Goal: Task Accomplishment & Management: Manage account settings

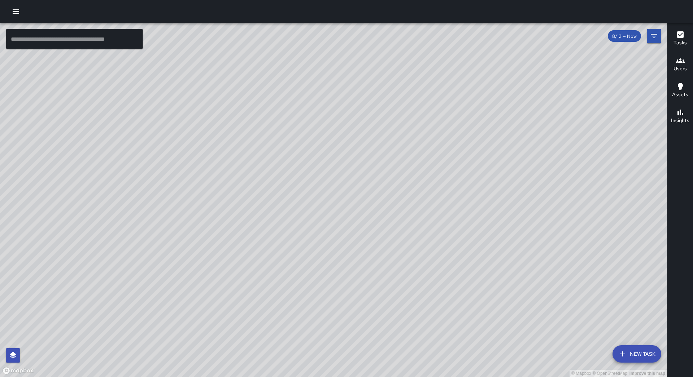
click at [14, 11] on icon "button" at bounding box center [16, 11] width 6 height 4
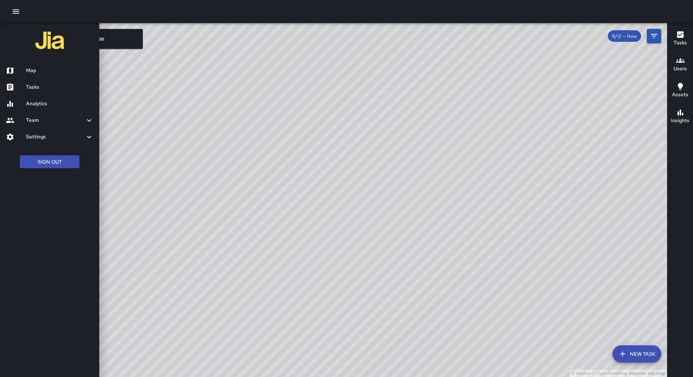
click at [44, 78] on link "Map" at bounding box center [49, 70] width 99 height 17
click at [47, 83] on link "Tasks" at bounding box center [49, 87] width 99 height 17
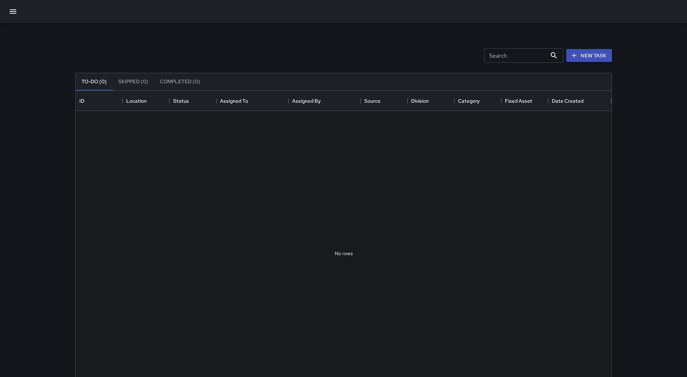
scroll to position [300, 531]
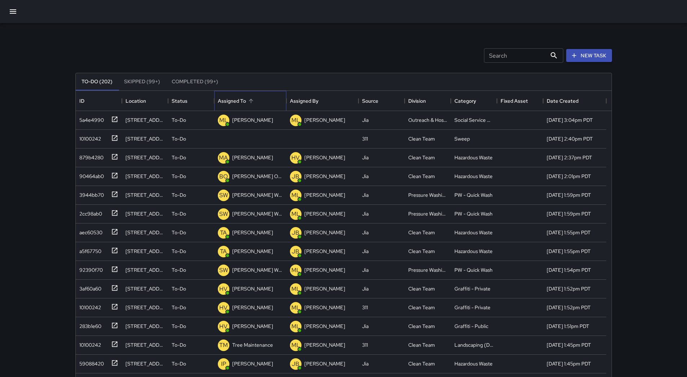
click at [245, 102] on div "Assigned To" at bounding box center [232, 101] width 28 height 20
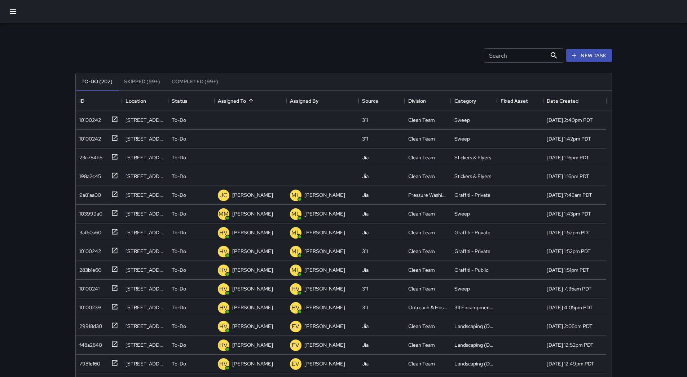
click at [73, 116] on div "Search Search New Task To-Do (202) Skipped (99+) Completed (99+) ID Location St…" at bounding box center [344, 224] width 554 height 403
click at [86, 118] on div "10100242" at bounding box center [88, 119] width 25 height 10
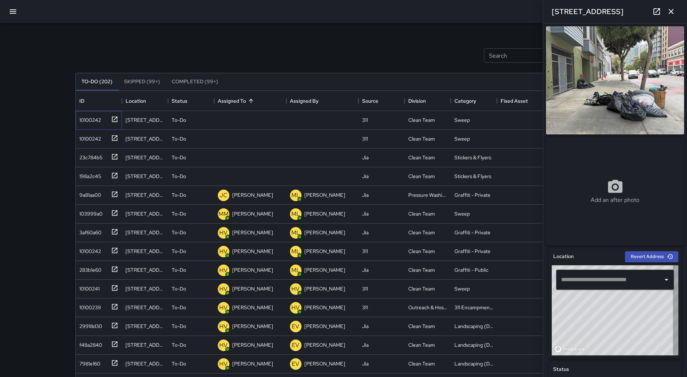
type input "**********"
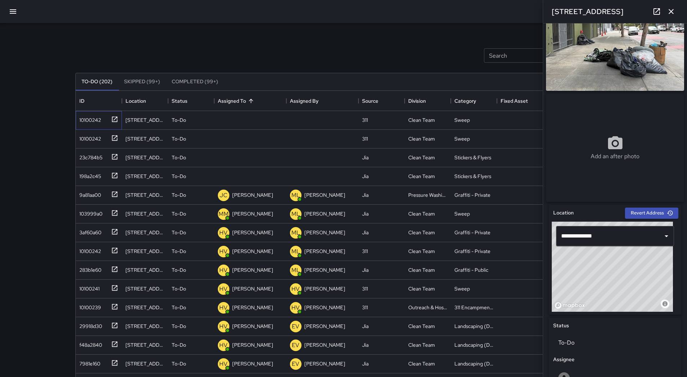
scroll to position [0, 0]
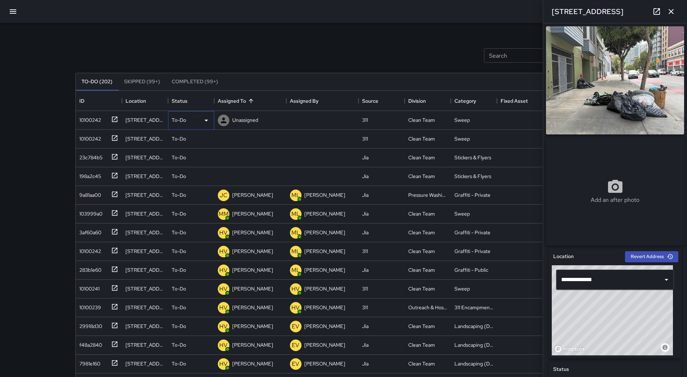
click at [203, 120] on icon at bounding box center [206, 120] width 9 height 9
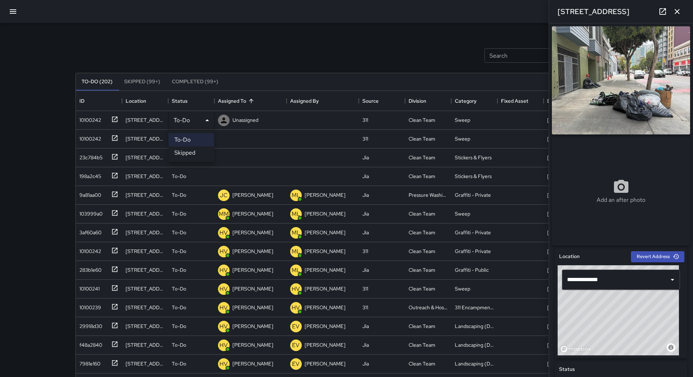
click at [202, 152] on li "Skipped" at bounding box center [190, 152] width 45 height 13
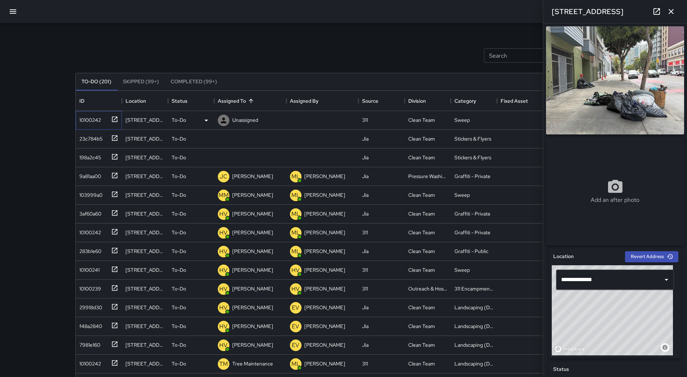
click at [106, 122] on div "10100242" at bounding box center [97, 119] width 42 height 12
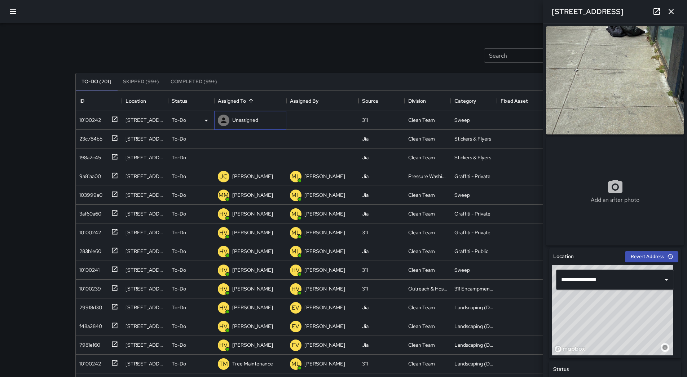
click at [243, 119] on p "Unassigned" at bounding box center [245, 120] width 26 height 7
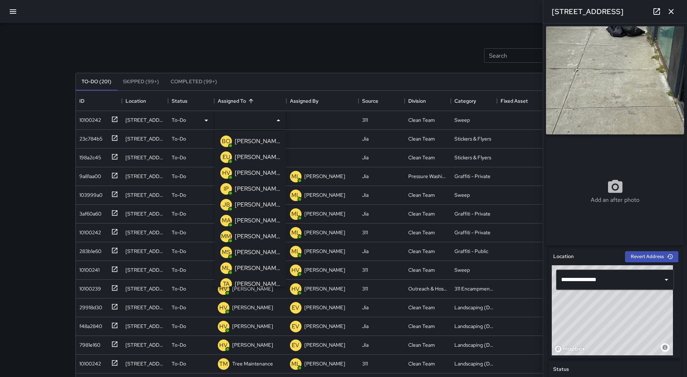
click at [266, 59] on div "Search Search New Task" at bounding box center [344, 56] width 540 height 38
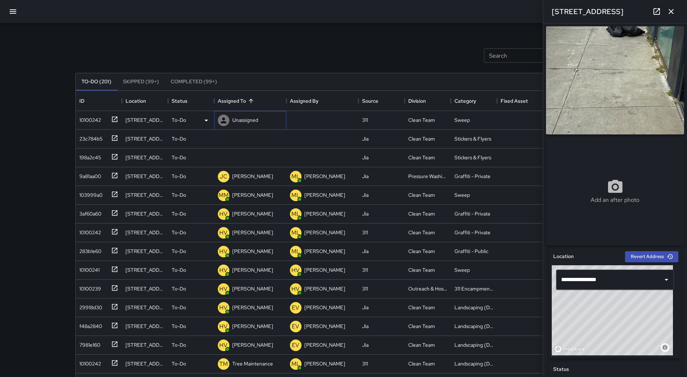
click at [253, 121] on p "Unassigned" at bounding box center [245, 120] width 26 height 7
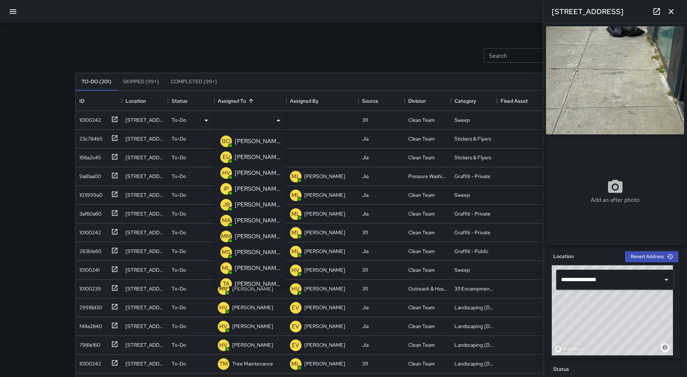
click at [250, 141] on p "[PERSON_NAME] Overall" at bounding box center [257, 141] width 45 height 9
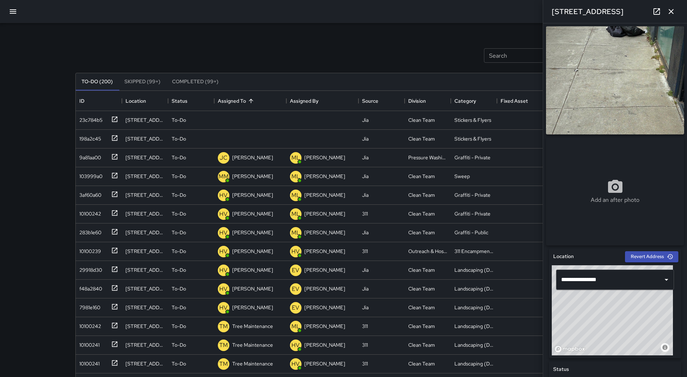
click at [6, 14] on button "button" at bounding box center [12, 11] width 17 height 17
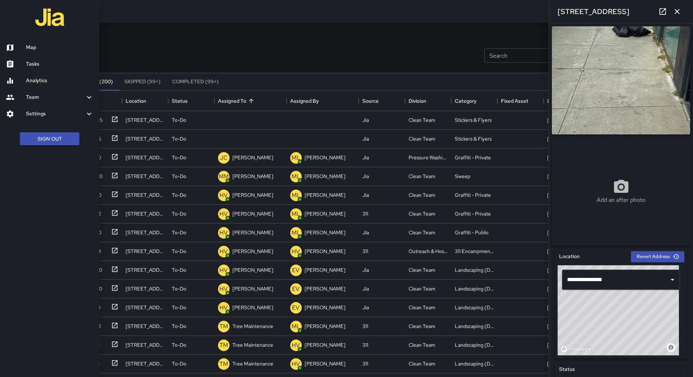
click at [30, 47] on h6 "Map" at bounding box center [59, 48] width 67 height 8
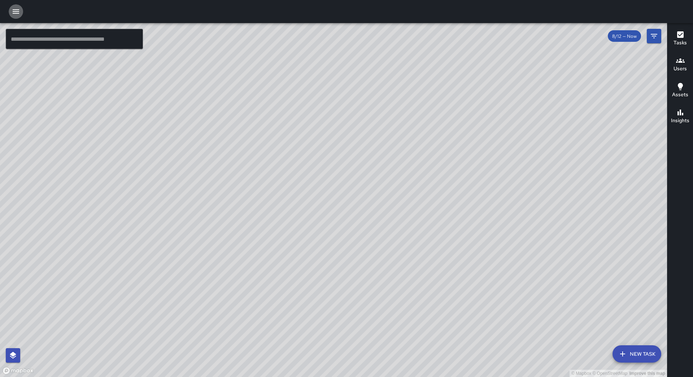
click at [16, 12] on icon "button" at bounding box center [16, 11] width 9 height 9
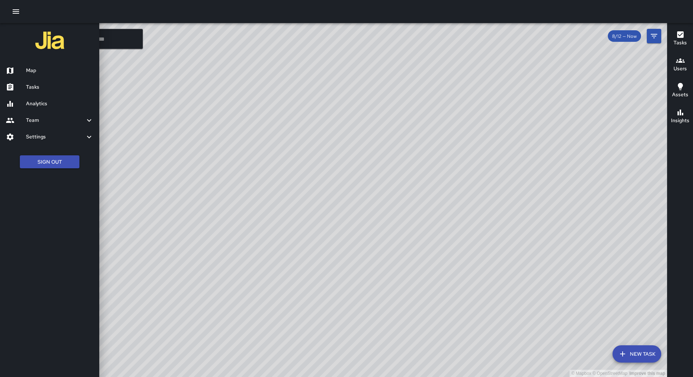
click at [75, 99] on link "Analytics" at bounding box center [49, 104] width 99 height 17
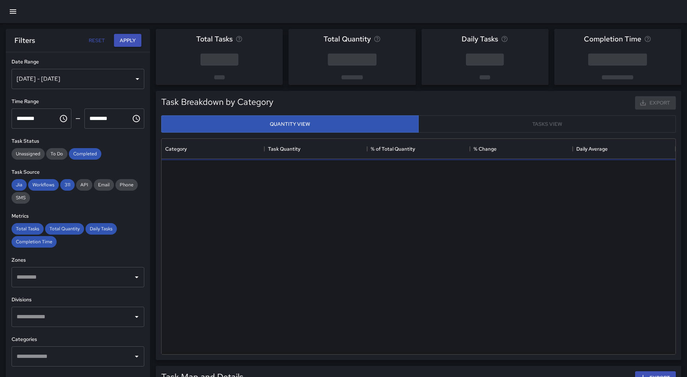
click at [76, 94] on div "**********" at bounding box center [78, 229] width 144 height 354
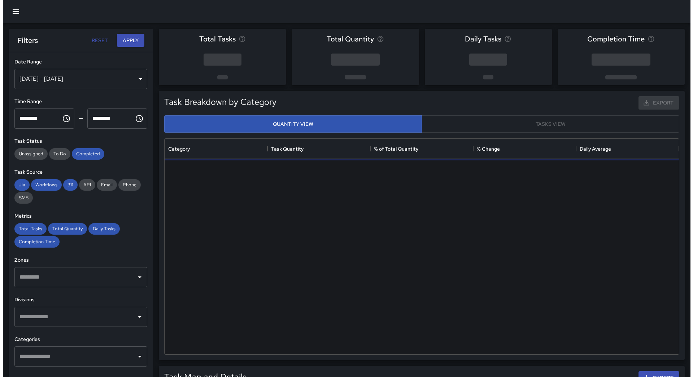
scroll to position [210, 509]
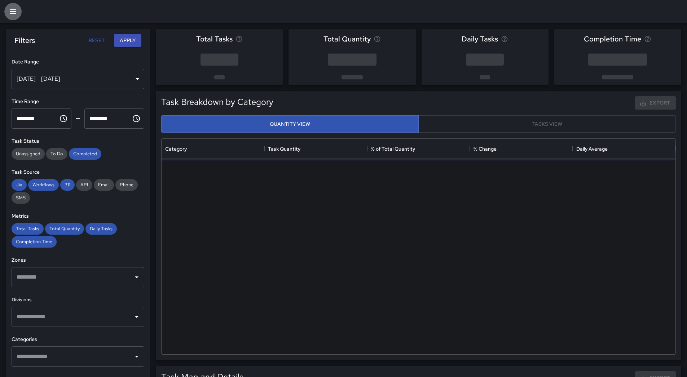
click at [14, 14] on icon "button" at bounding box center [13, 11] width 9 height 9
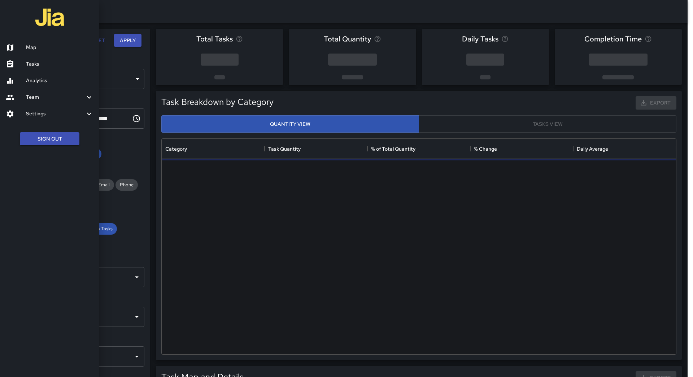
click at [43, 70] on link "Tasks" at bounding box center [49, 64] width 99 height 17
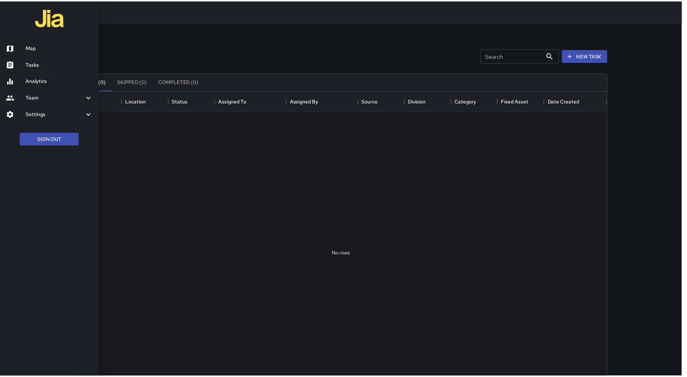
scroll to position [300, 531]
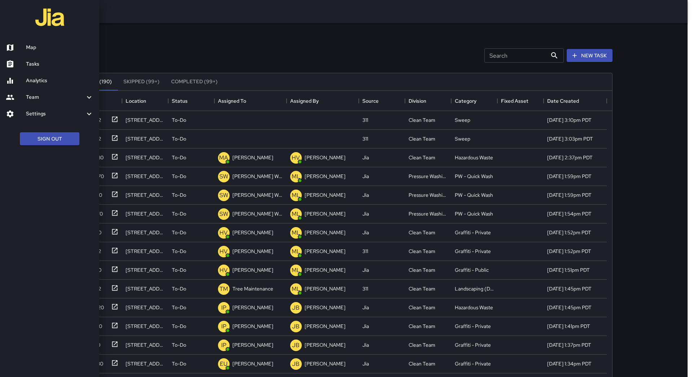
click at [281, 97] on div at bounding box center [346, 188] width 693 height 377
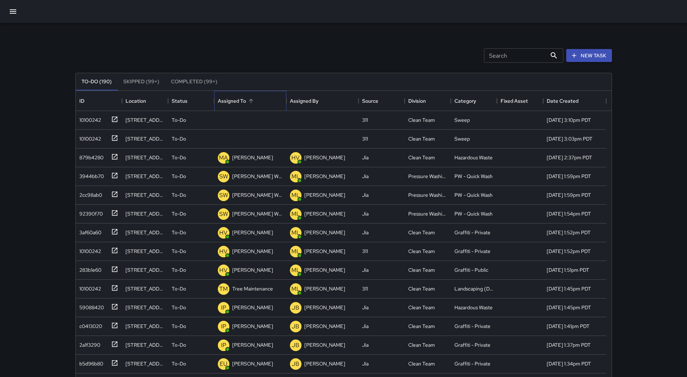
click at [264, 100] on div "Assigned To" at bounding box center [250, 101] width 65 height 20
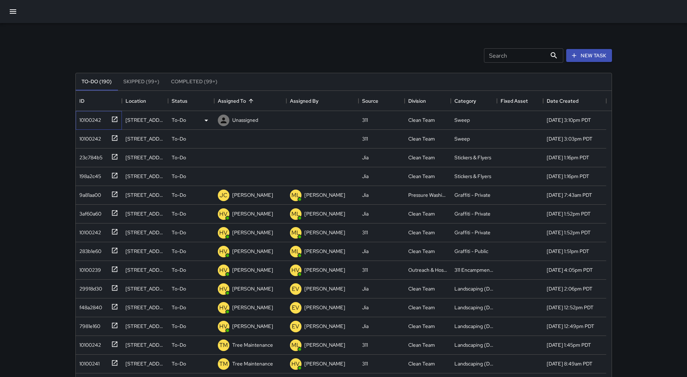
click at [97, 123] on div "10100242" at bounding box center [88, 119] width 25 height 10
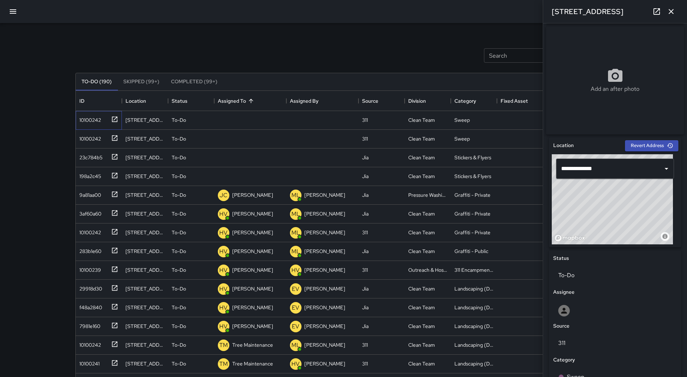
scroll to position [263, 0]
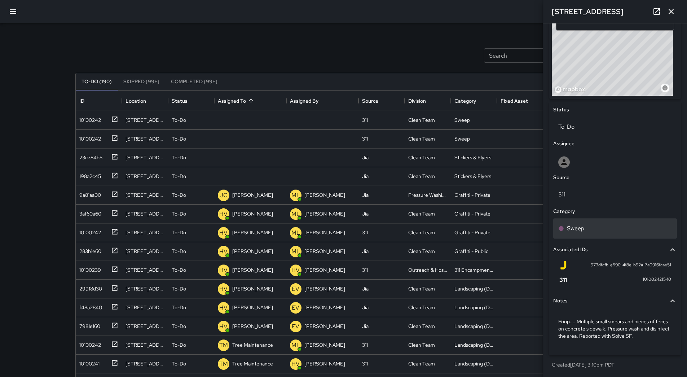
click at [595, 225] on div "Sweep" at bounding box center [615, 228] width 114 height 9
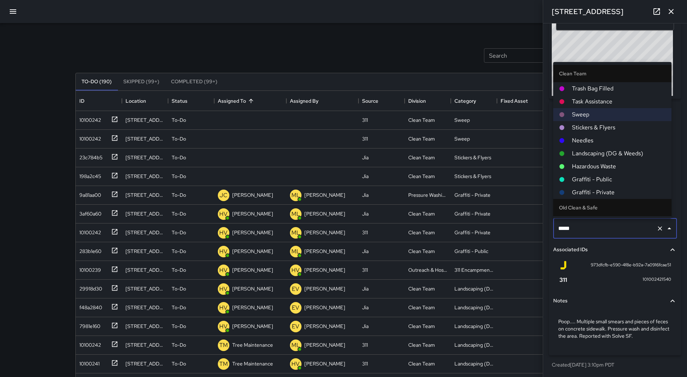
click at [613, 161] on li "Hazardous Waste" at bounding box center [612, 166] width 118 height 13
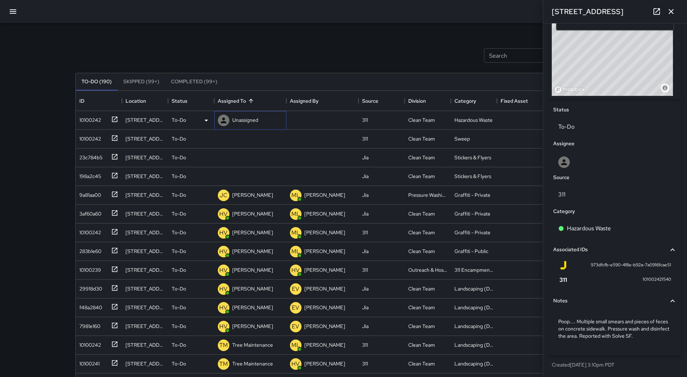
click at [249, 121] on p "Unassigned" at bounding box center [245, 120] width 26 height 7
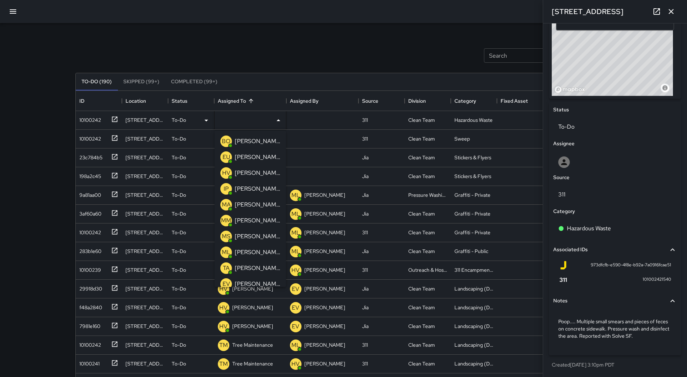
click at [256, 143] on p "[PERSON_NAME] Overall" at bounding box center [257, 141] width 45 height 9
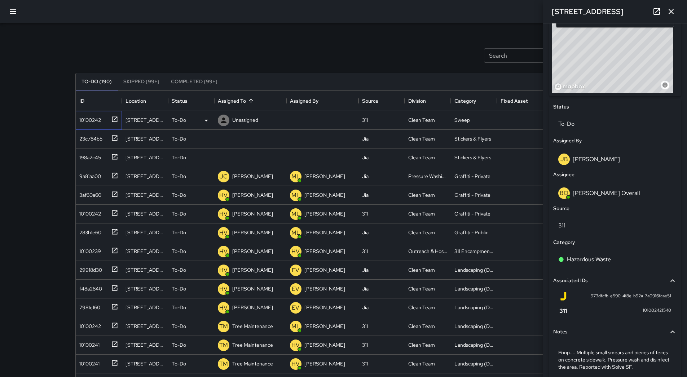
drag, startPoint x: 102, startPoint y: 121, endPoint x: 342, endPoint y: 117, distance: 239.9
click at [101, 120] on div "10100242" at bounding box center [97, 119] width 42 height 12
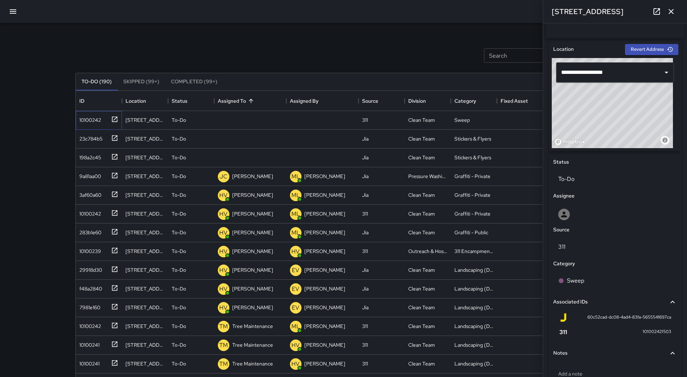
scroll to position [248, 0]
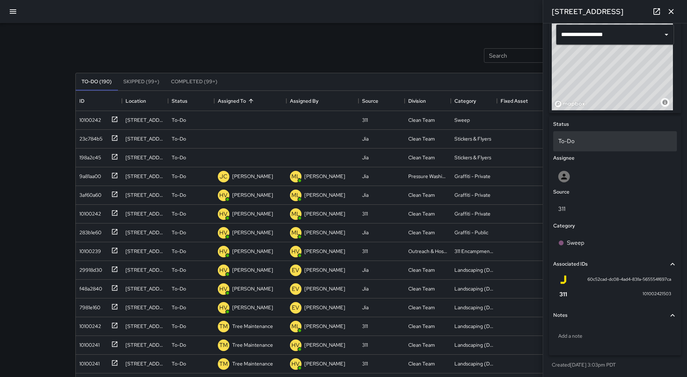
click at [574, 147] on div "To-Do" at bounding box center [615, 141] width 124 height 20
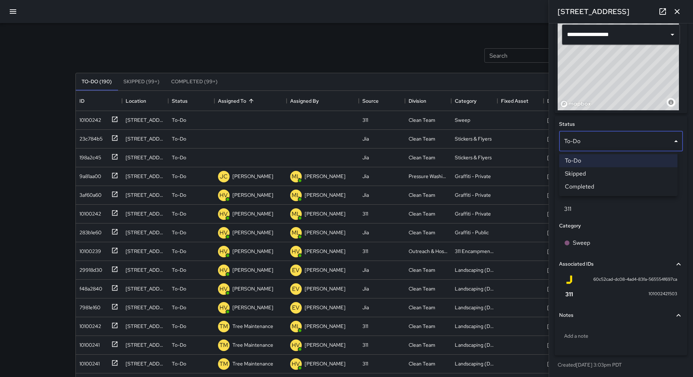
drag, startPoint x: 242, startPoint y: 49, endPoint x: 244, endPoint y: 60, distance: 10.5
click at [243, 50] on div at bounding box center [346, 188] width 693 height 377
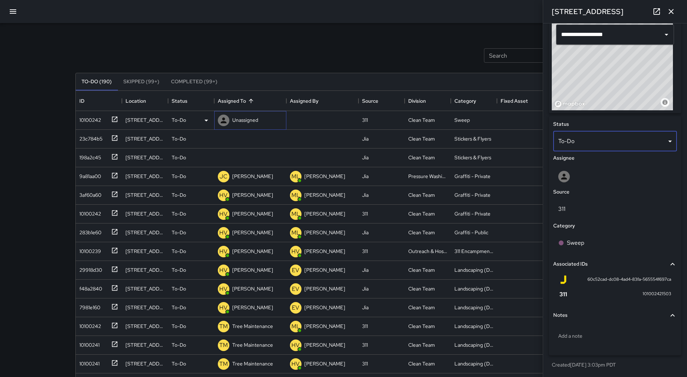
click at [249, 117] on div "Unassigned" at bounding box center [245, 120] width 29 height 10
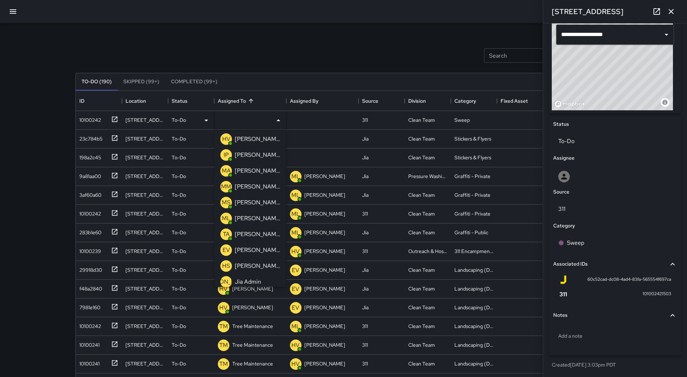
scroll to position [72, 0]
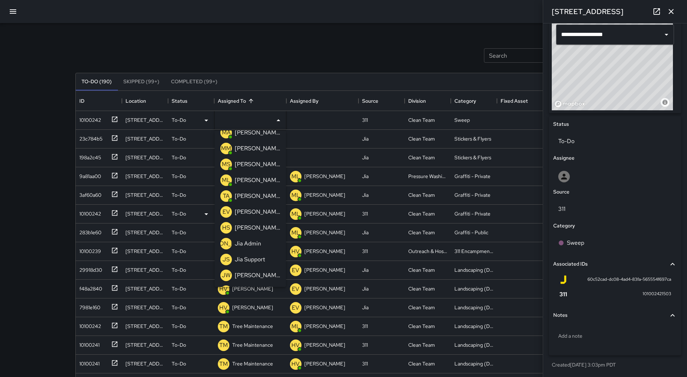
click at [259, 198] on p "[PERSON_NAME]" at bounding box center [257, 196] width 45 height 9
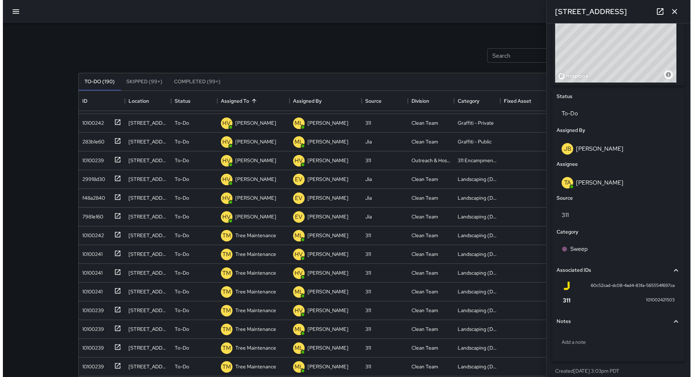
scroll to position [246, 0]
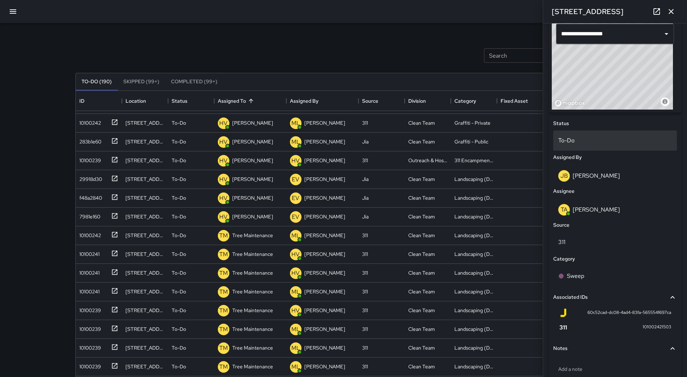
click at [589, 145] on p "To-Do" at bounding box center [615, 140] width 114 height 9
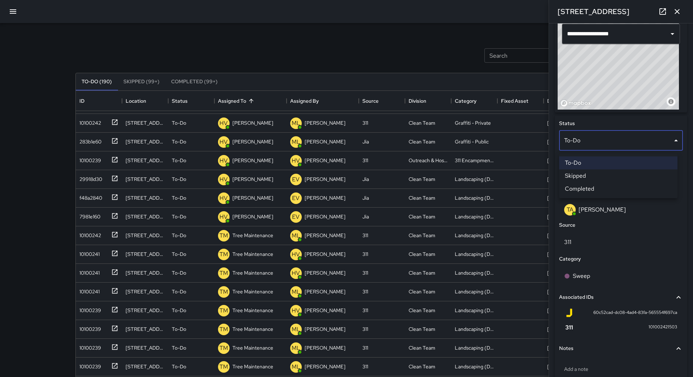
click at [588, 172] on li "Skipped" at bounding box center [618, 176] width 118 height 13
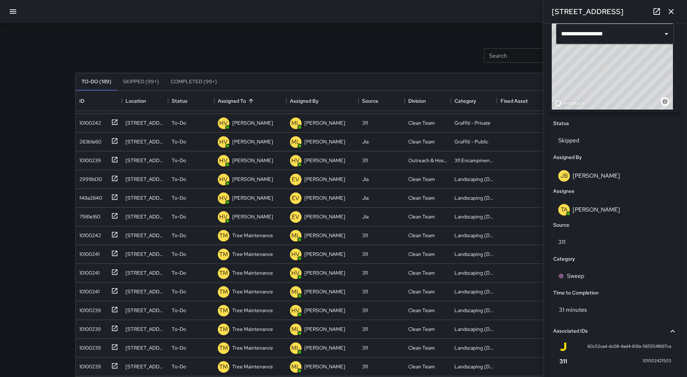
click at [669, 12] on icon "button" at bounding box center [671, 11] width 9 height 9
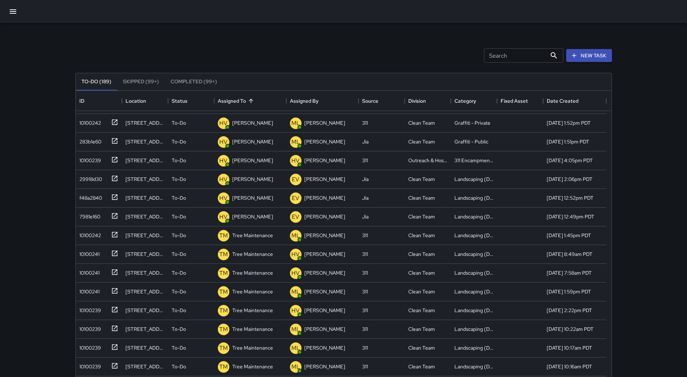
click at [7, 10] on button "button" at bounding box center [12, 11] width 17 height 17
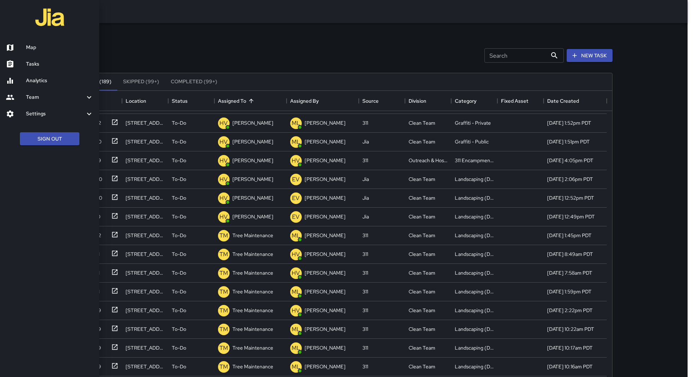
click at [30, 46] on h6 "Map" at bounding box center [59, 48] width 67 height 8
